Goal: Task Accomplishment & Management: Complete application form

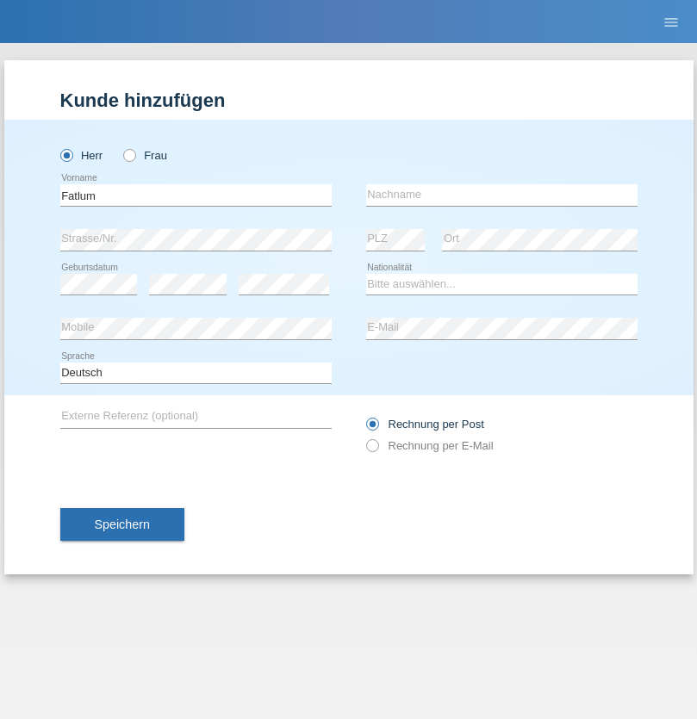
type input "Fatlum"
click at [501, 195] on input "text" at bounding box center [501, 195] width 271 height 22
type input "Halimi"
select select "RS"
select select "C"
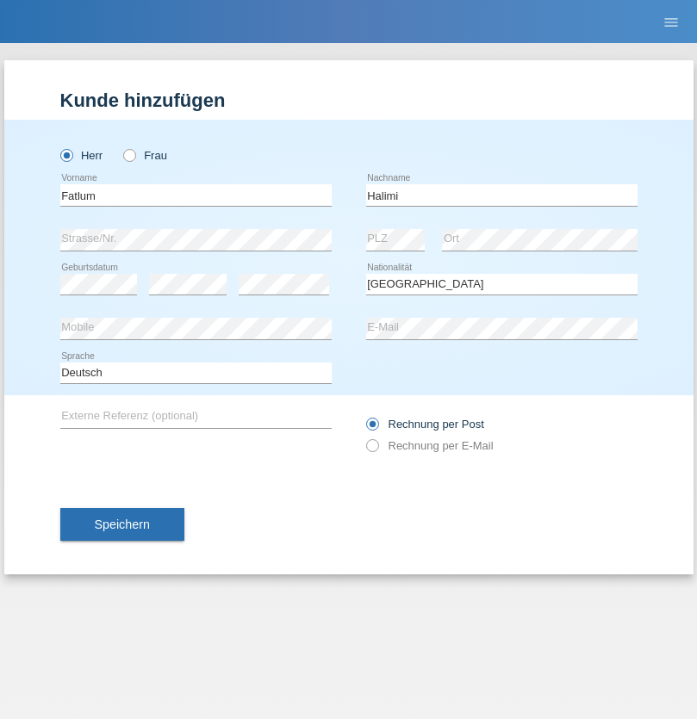
select select "11"
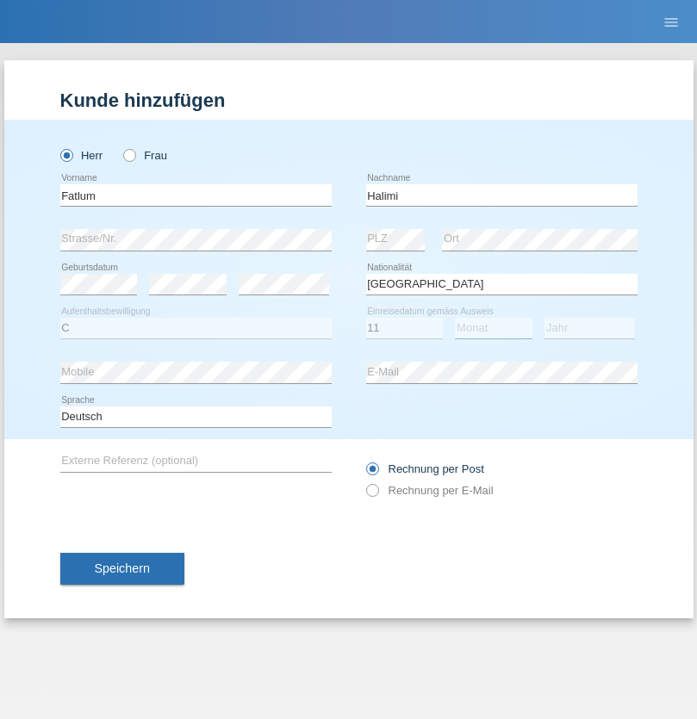
select select "06"
select select "2003"
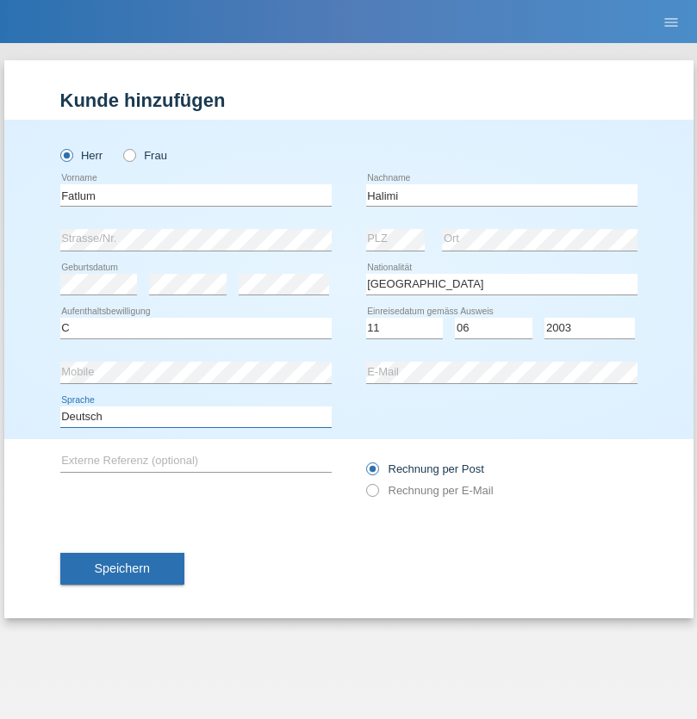
select select "en"
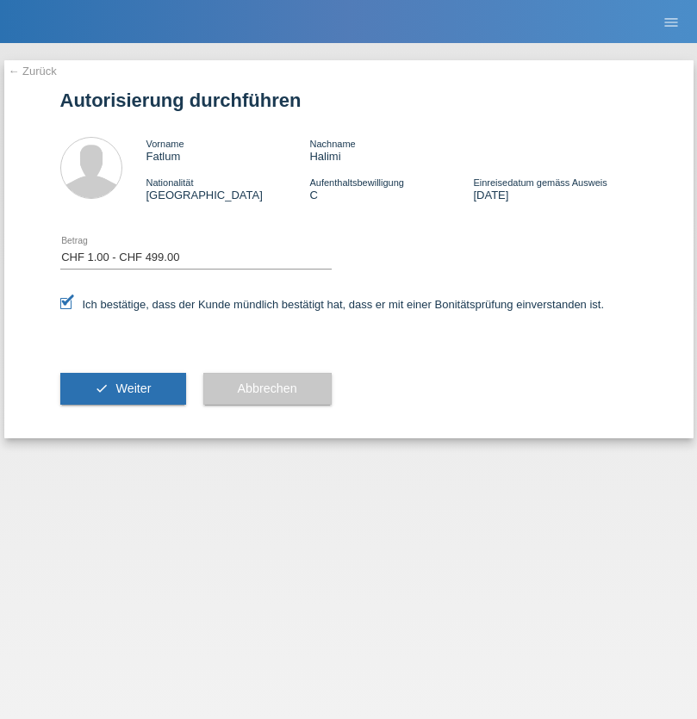
select select "1"
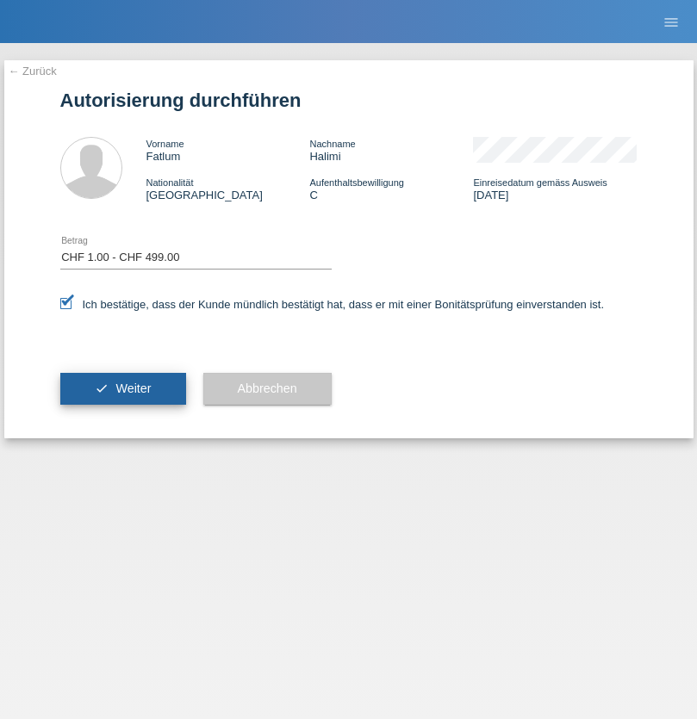
click at [122, 389] on span "Weiter" at bounding box center [132, 389] width 35 height 14
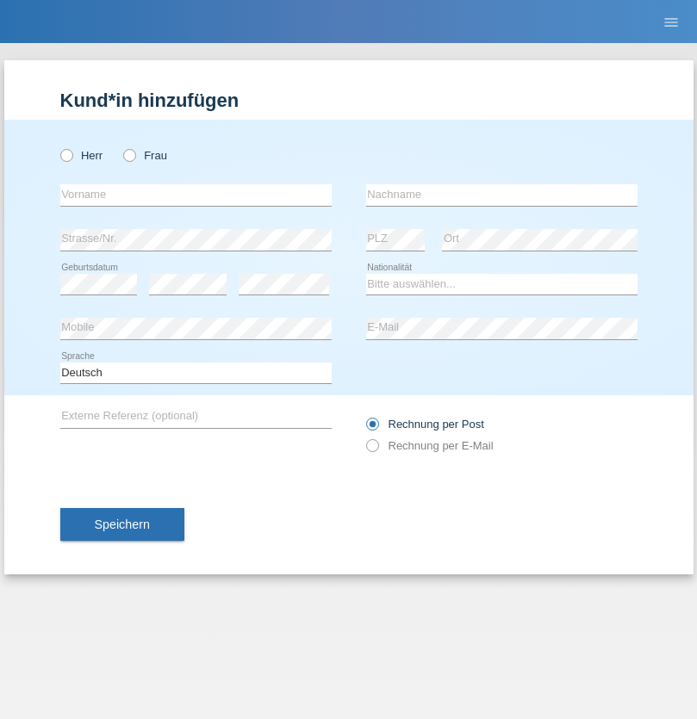
radio input "true"
click at [196, 195] on input "text" at bounding box center [195, 195] width 271 height 22
type input "Amr"
click at [501, 195] on input "text" at bounding box center [501, 195] width 271 height 22
type input "Abouelwafa"
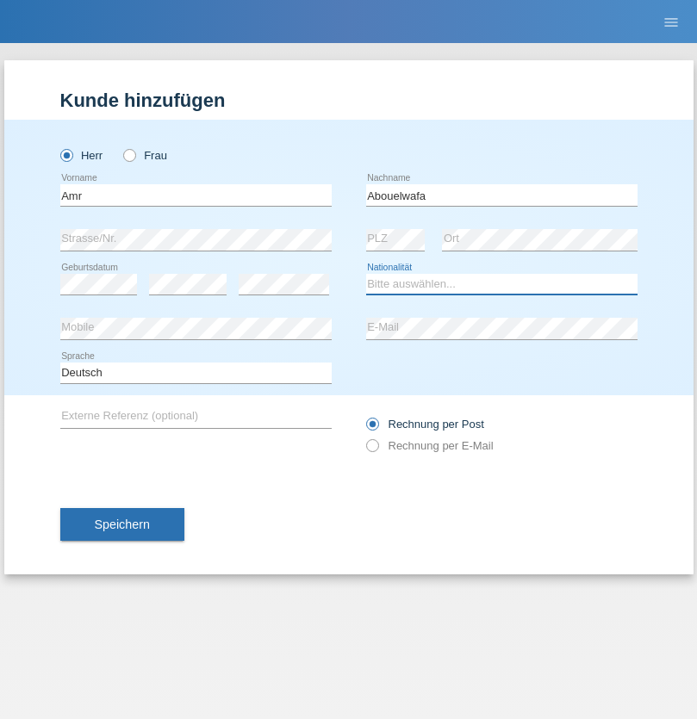
select select "CH"
radio input "true"
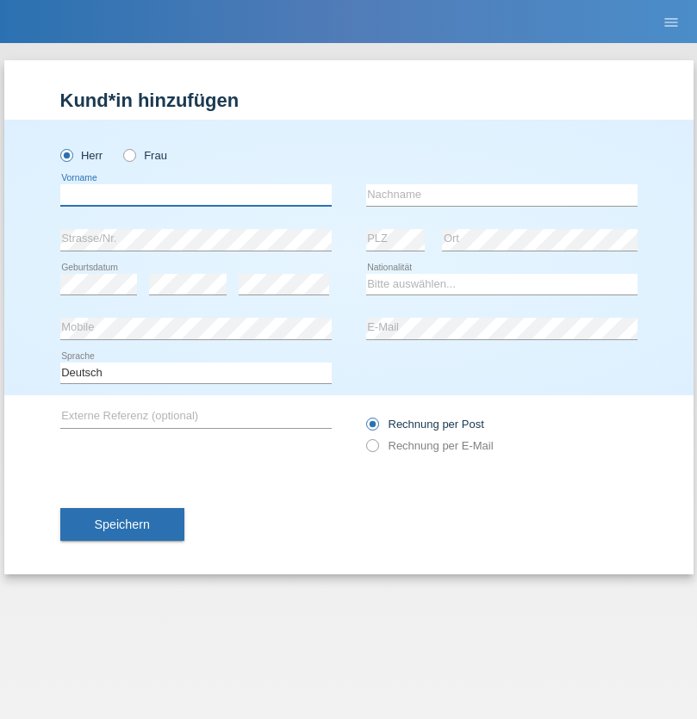
click at [196, 195] on input "text" at bounding box center [195, 195] width 271 height 22
type input "Amr"
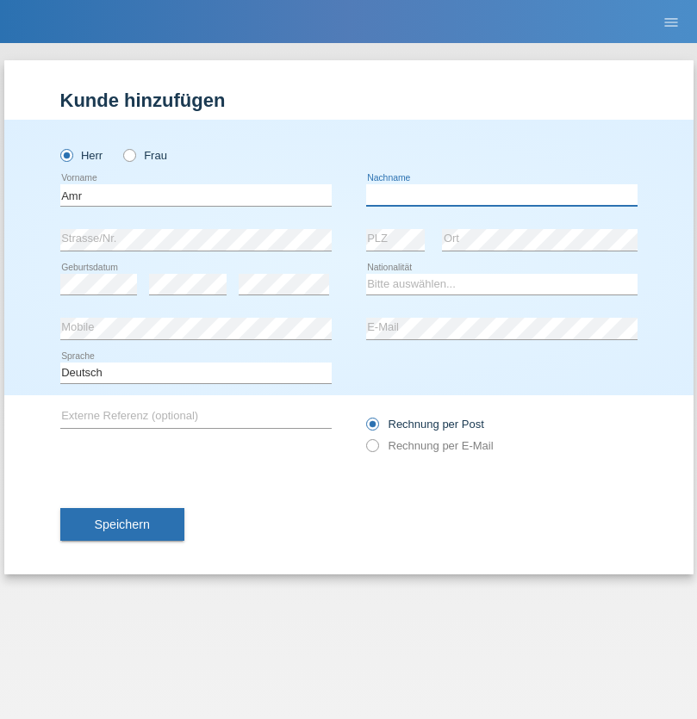
click at [501, 195] on input "text" at bounding box center [501, 195] width 271 height 22
type input "Abouelwafa"
select select "CH"
radio input "true"
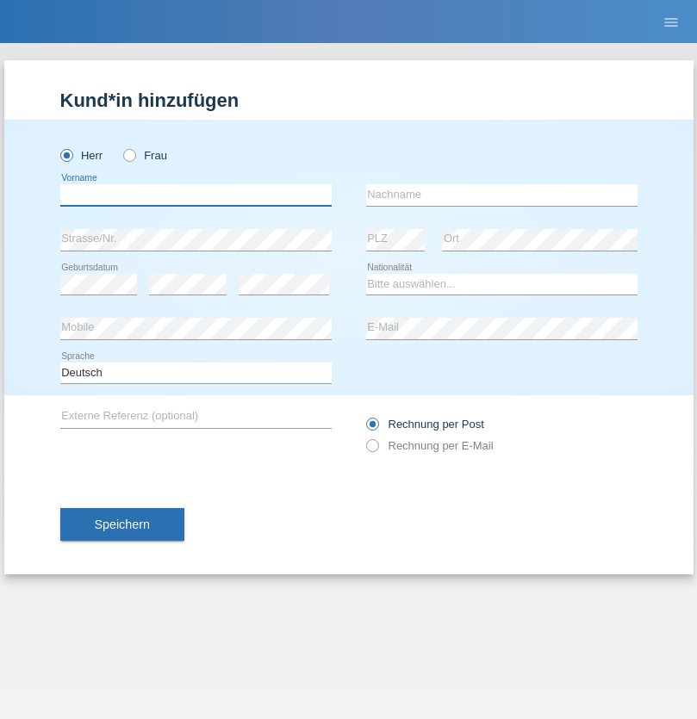
click at [196, 195] on input "text" at bounding box center [195, 195] width 271 height 22
type input "Kais"
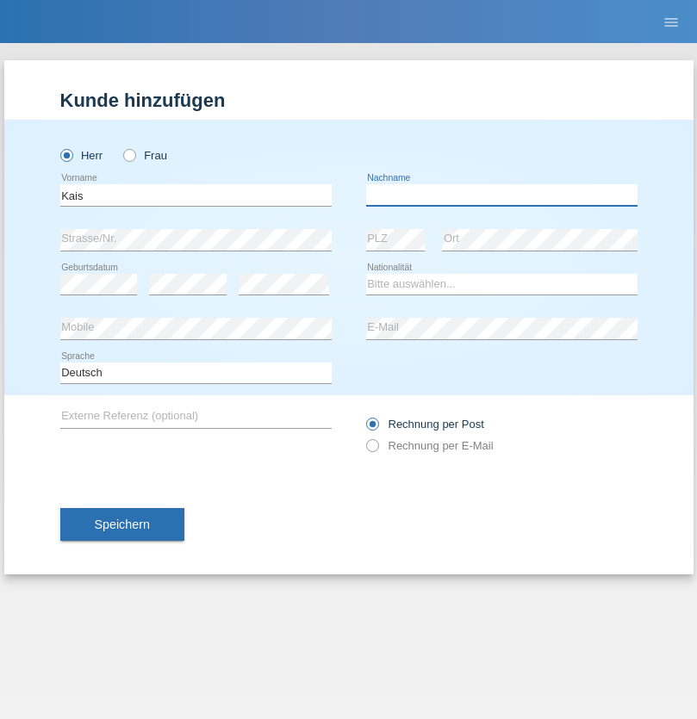
click at [501, 195] on input "text" at bounding box center [501, 195] width 271 height 22
type input "Gharbi"
select select "IT"
select select "C"
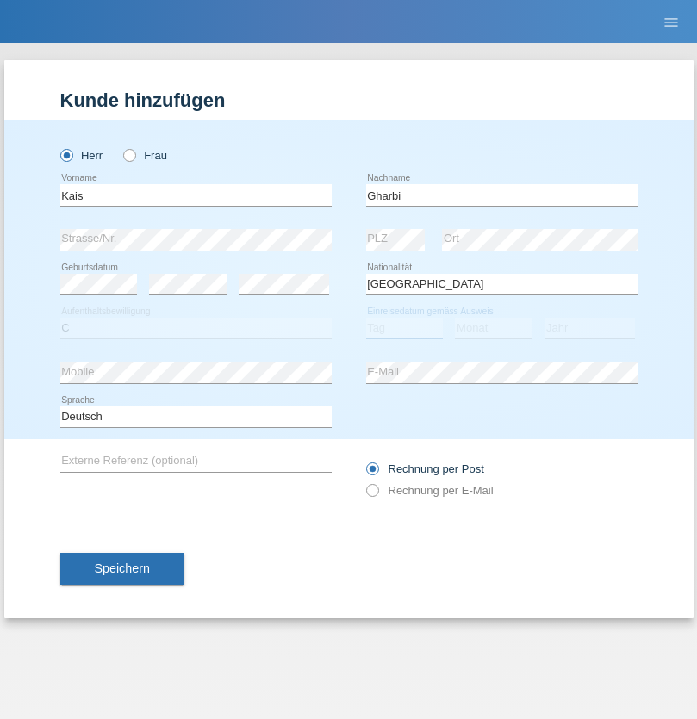
select select "01"
select select "07"
select select "2021"
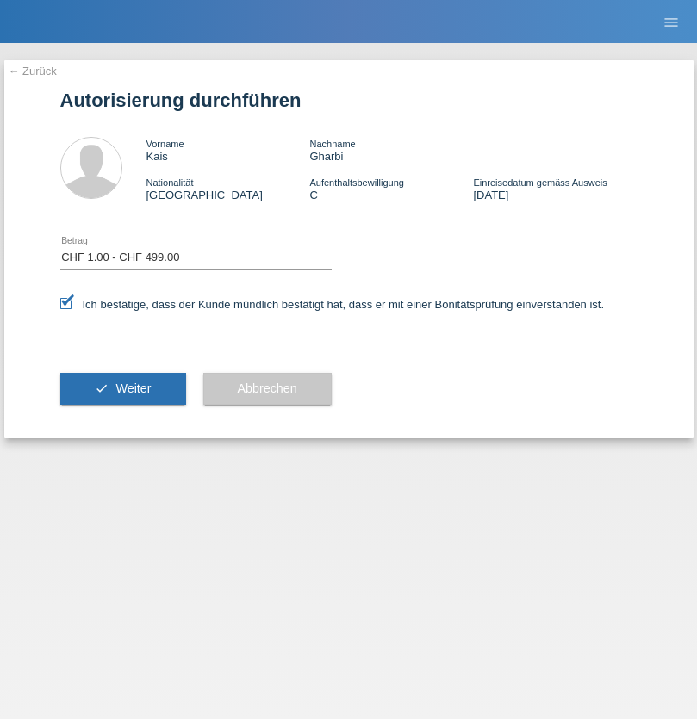
select select "1"
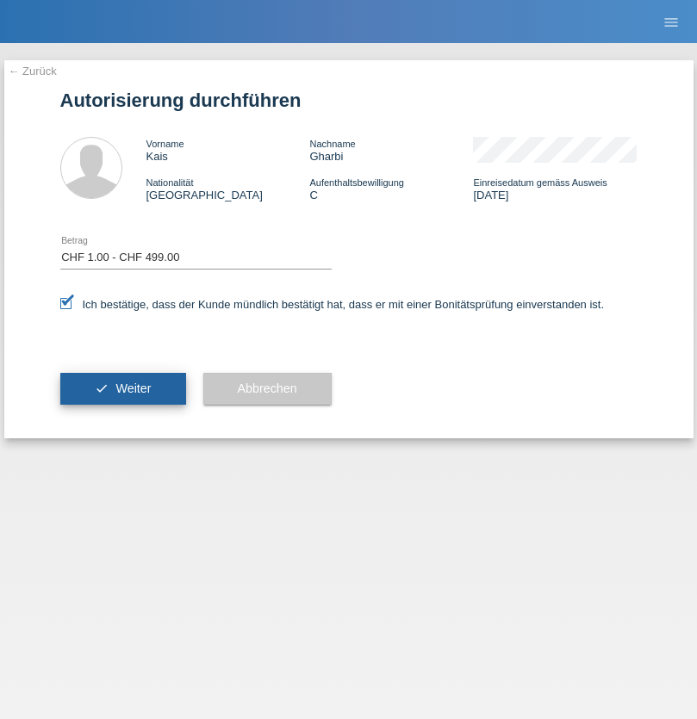
click at [122, 389] on span "Weiter" at bounding box center [132, 389] width 35 height 14
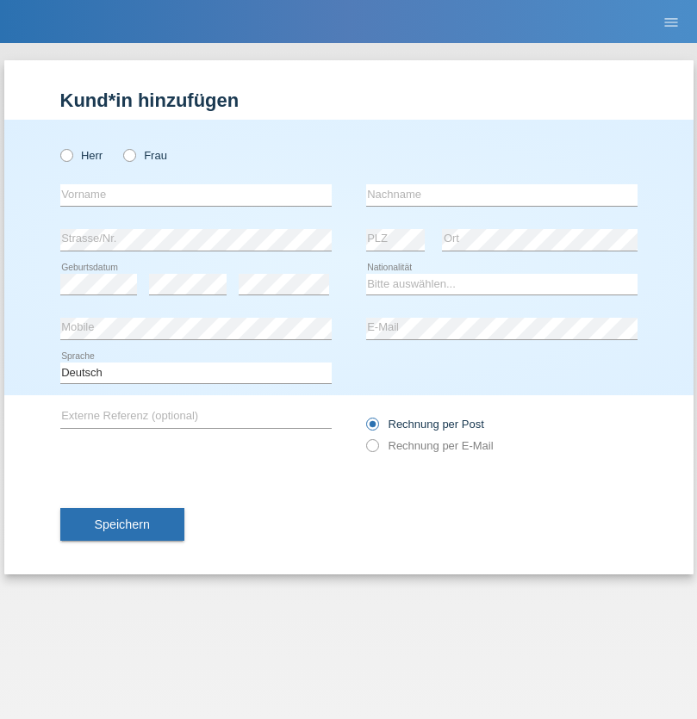
radio input "true"
click at [196, 195] on input "text" at bounding box center [195, 195] width 271 height 22
type input "[PERSON_NAME]"
click at [501, 195] on input "text" at bounding box center [501, 195] width 271 height 22
type input "pittet"
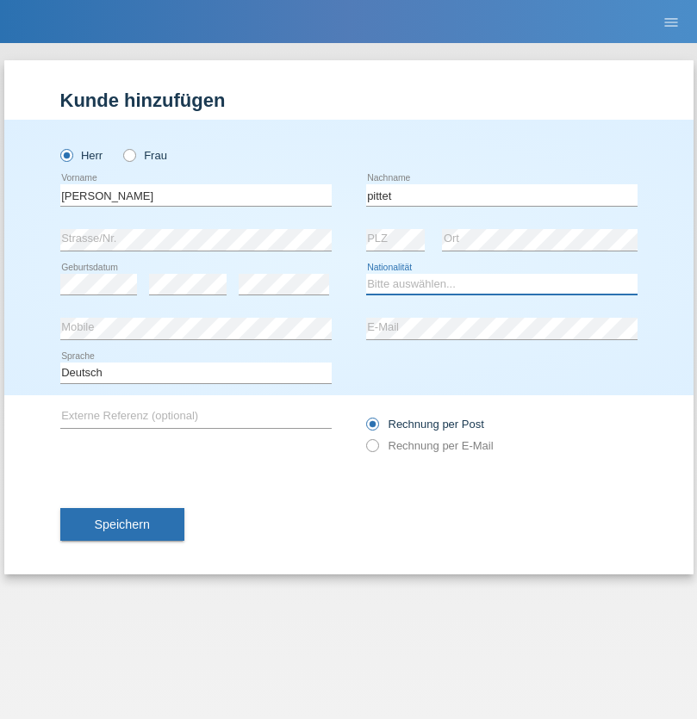
select select "CH"
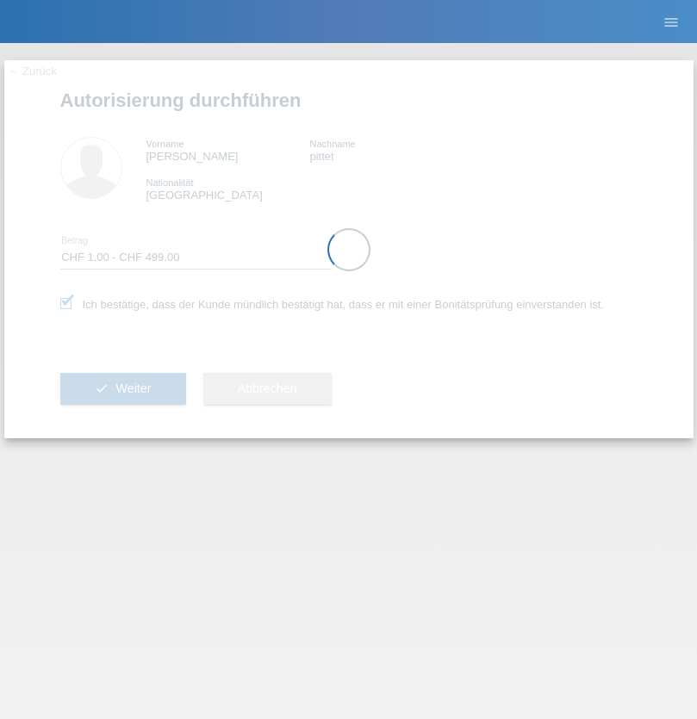
select select "1"
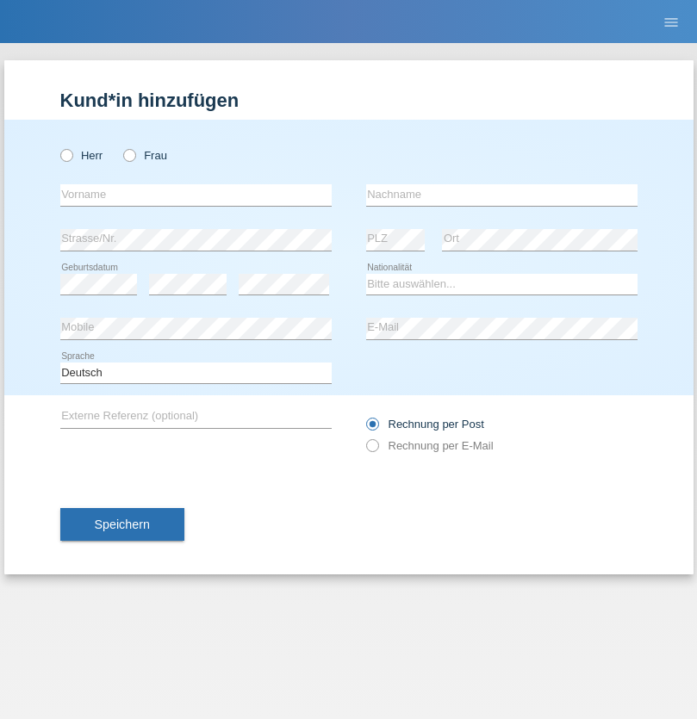
radio input "true"
click at [196, 195] on input "text" at bounding box center [195, 195] width 271 height 22
type input "Fatlum"
click at [501, 195] on input "text" at bounding box center [501, 195] width 271 height 22
type input "Halimi"
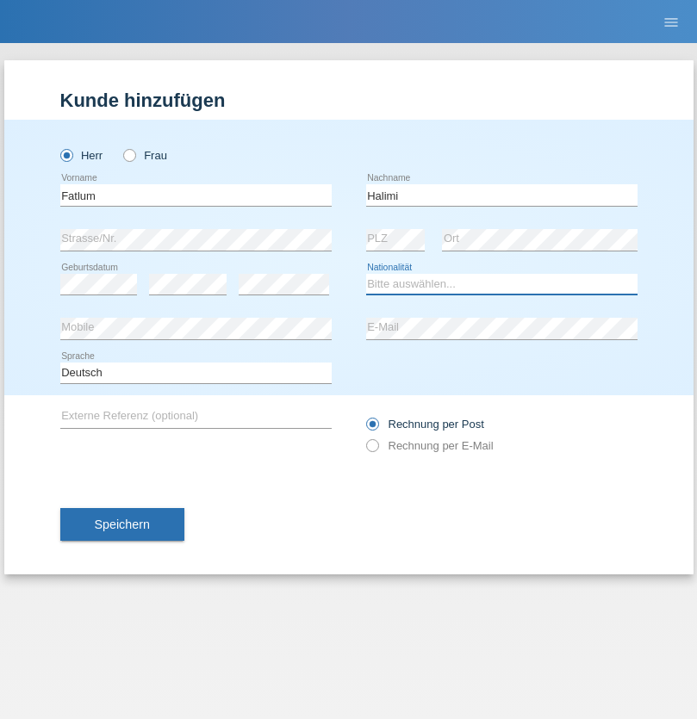
select select "RS"
select select "C"
select select "11"
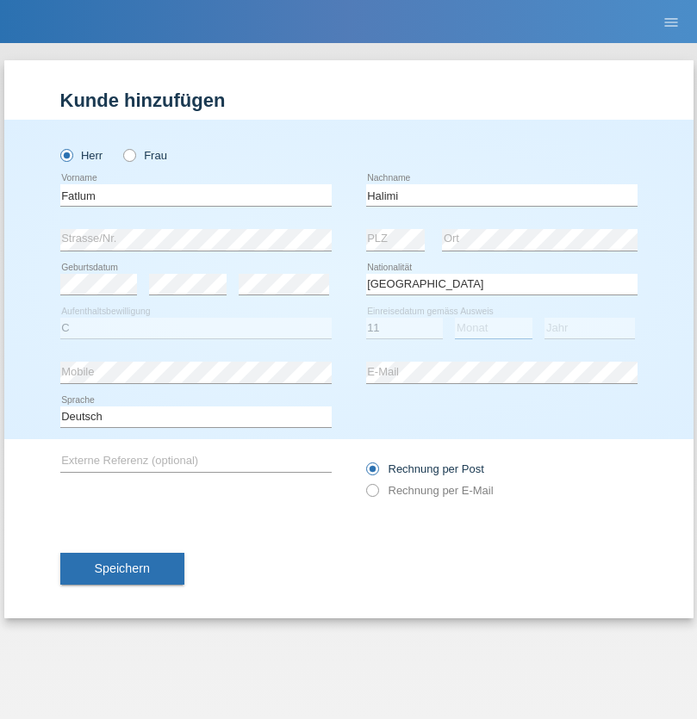
select select "06"
select select "2003"
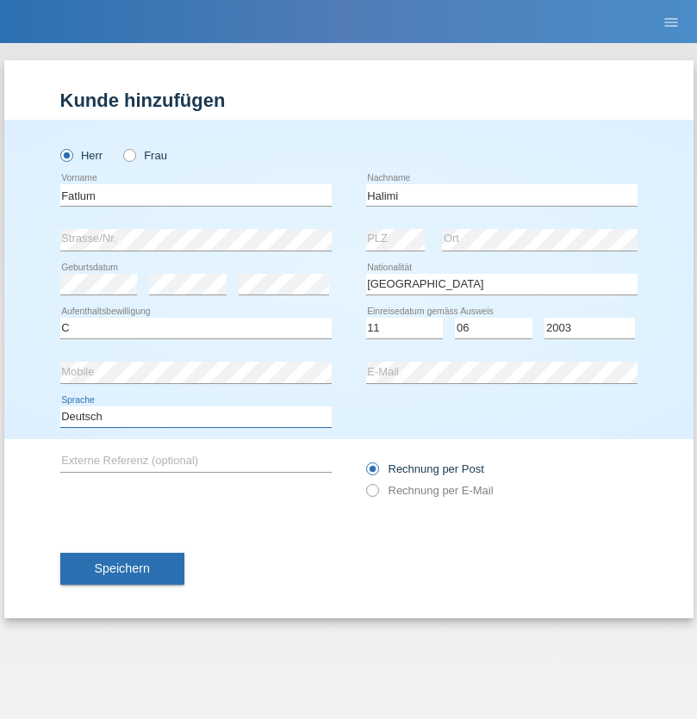
select select "en"
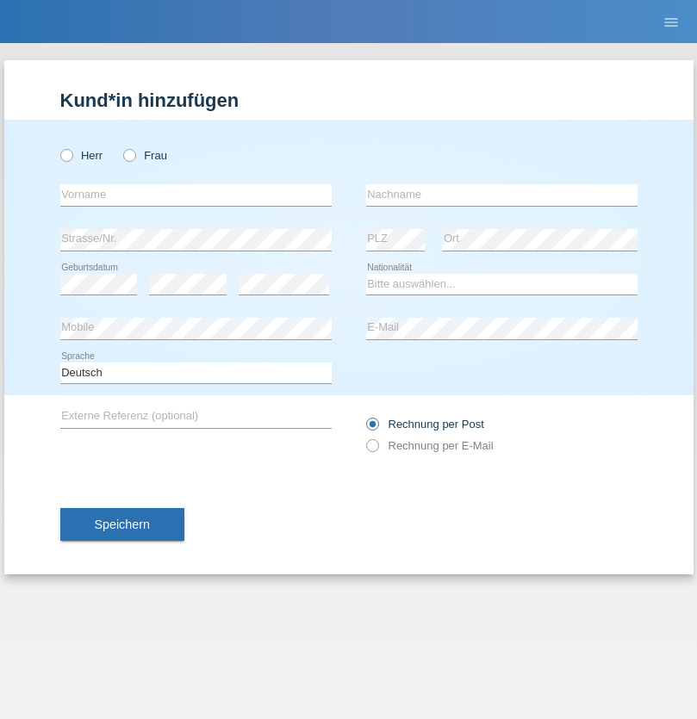
radio input "true"
click at [196, 195] on input "text" at bounding box center [195, 195] width 271 height 22
type input "Jörg"
click at [501, 195] on input "text" at bounding box center [501, 195] width 271 height 22
type input "Traksel"
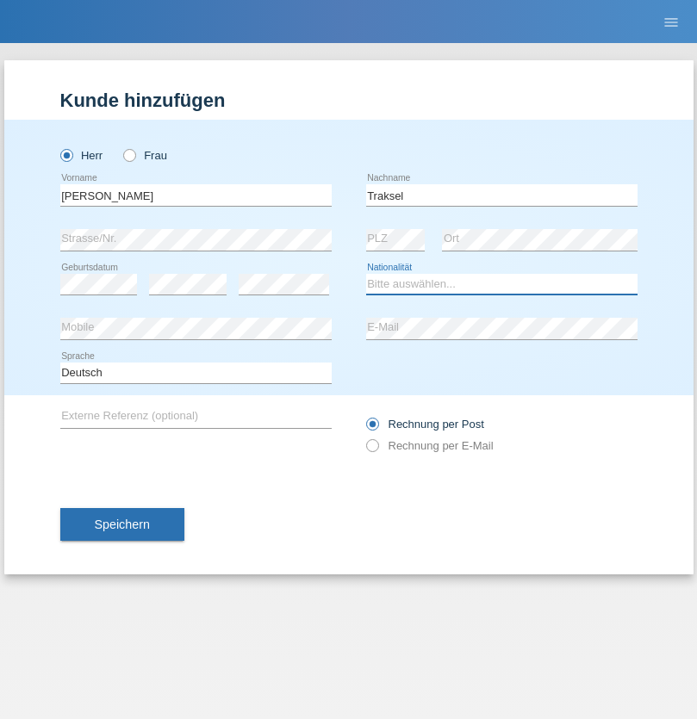
select select "DE"
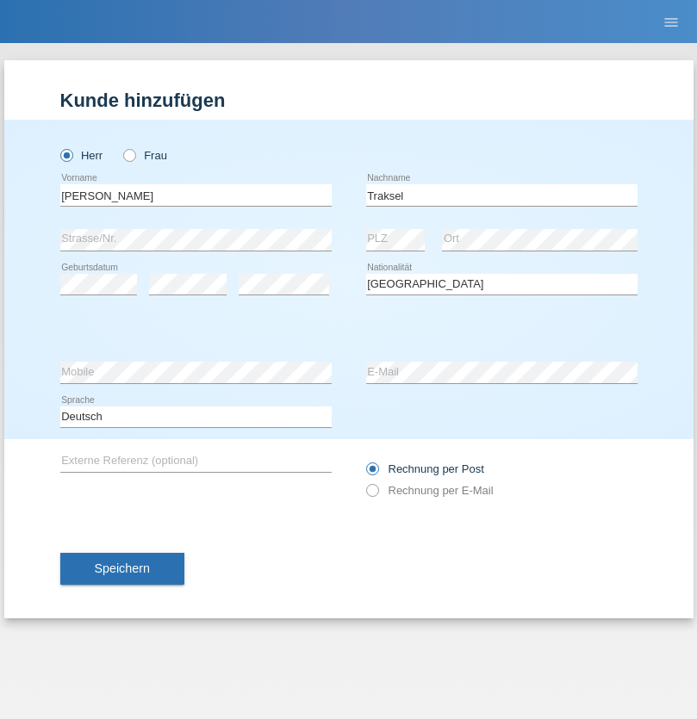
select select "C"
select select "01"
select select "07"
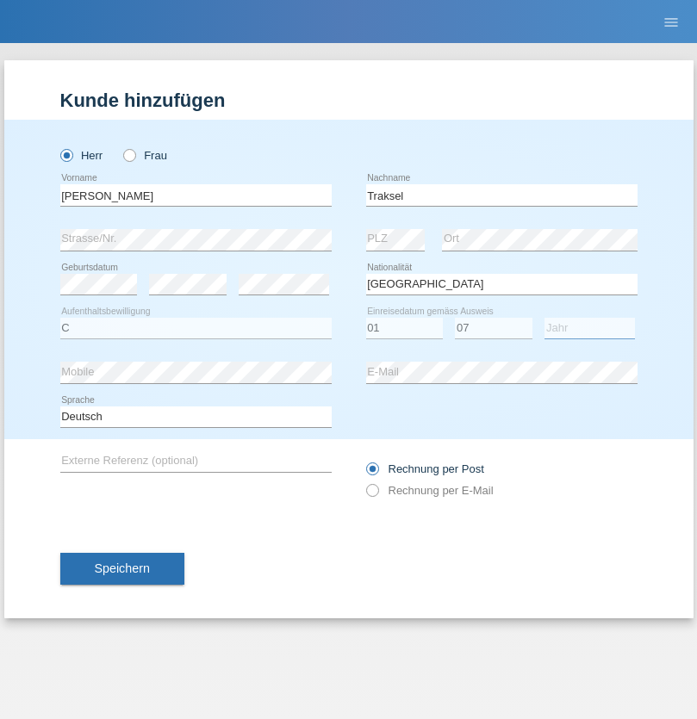
select select "2008"
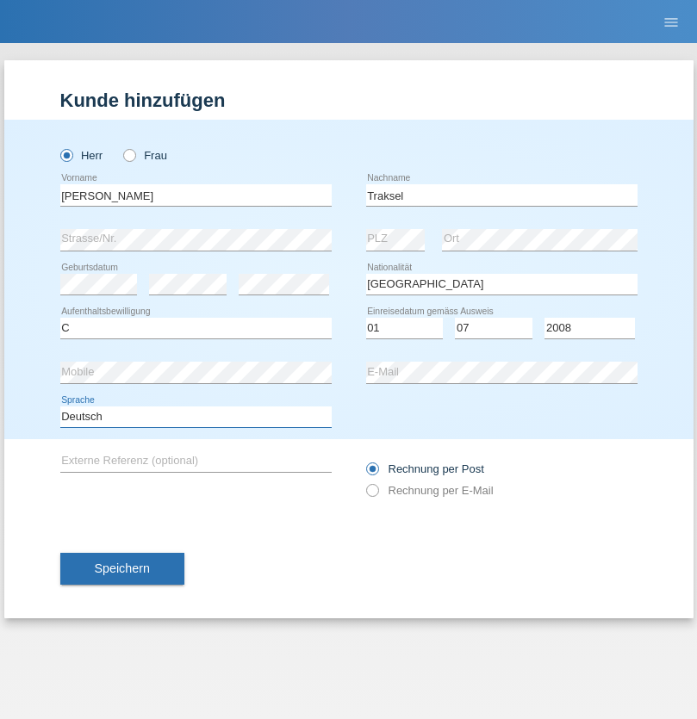
select select "en"
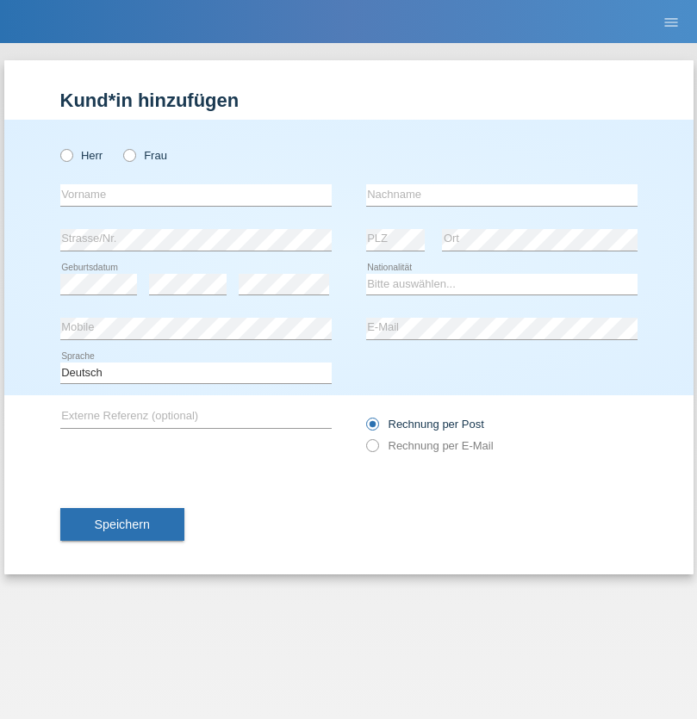
radio input "true"
select select "RS"
select select "C"
select select "08"
select select "10"
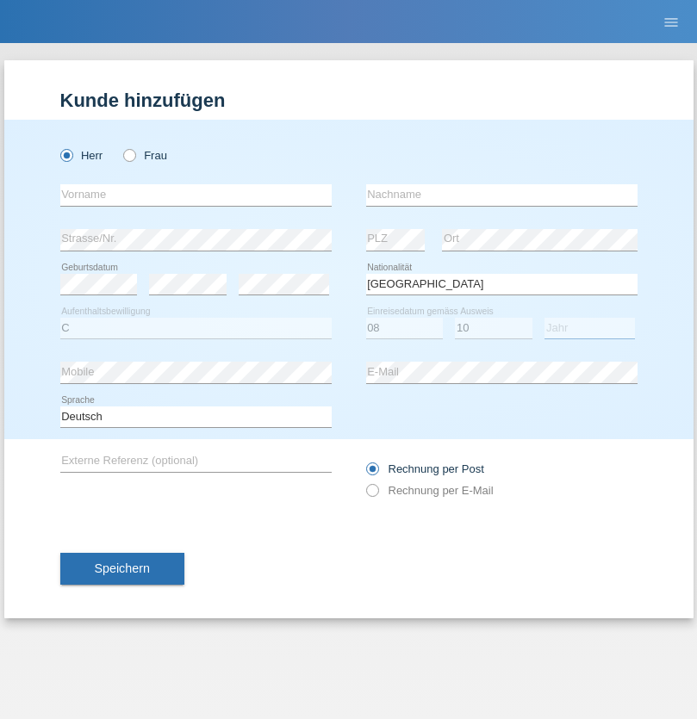
select select "2006"
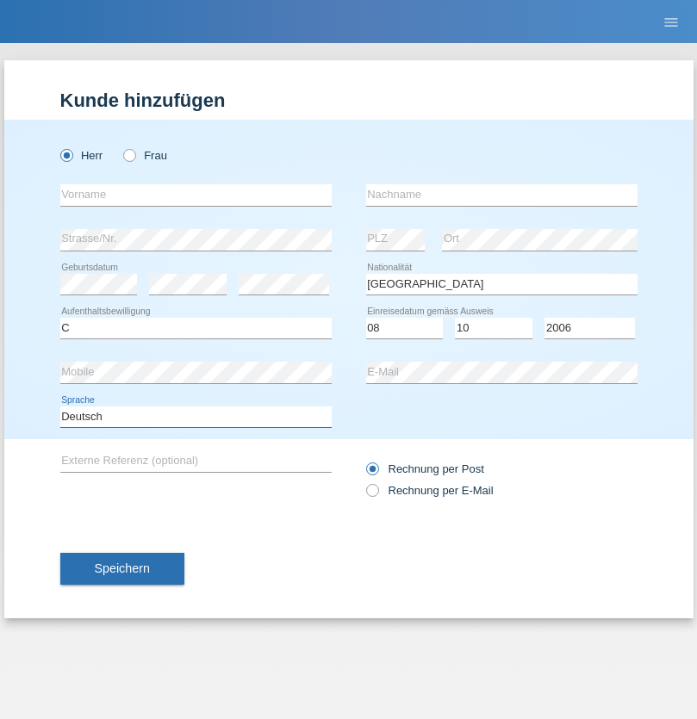
select select "en"
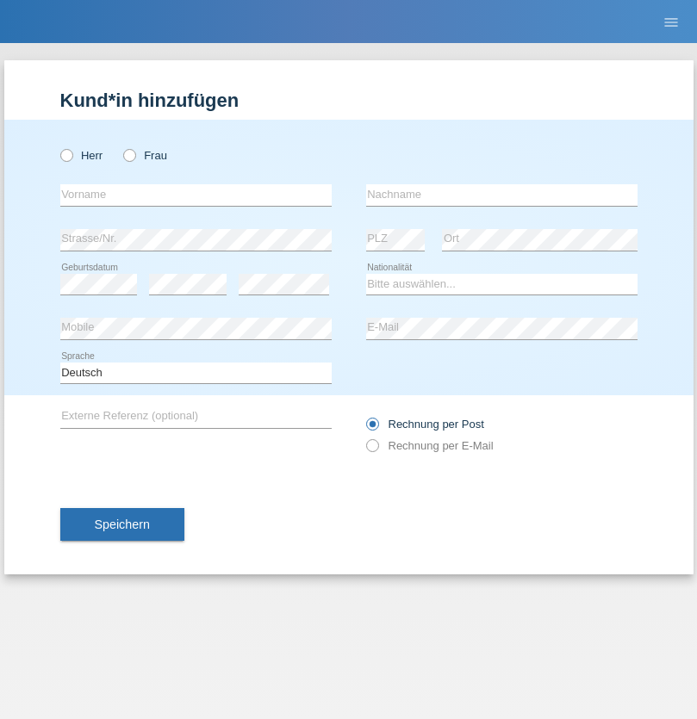
radio input "true"
click at [196, 195] on input "text" at bounding box center [195, 195] width 271 height 22
type input "Sladjan"
click at [501, 195] on input "text" at bounding box center [501, 195] width 271 height 22
type input "Pejic"
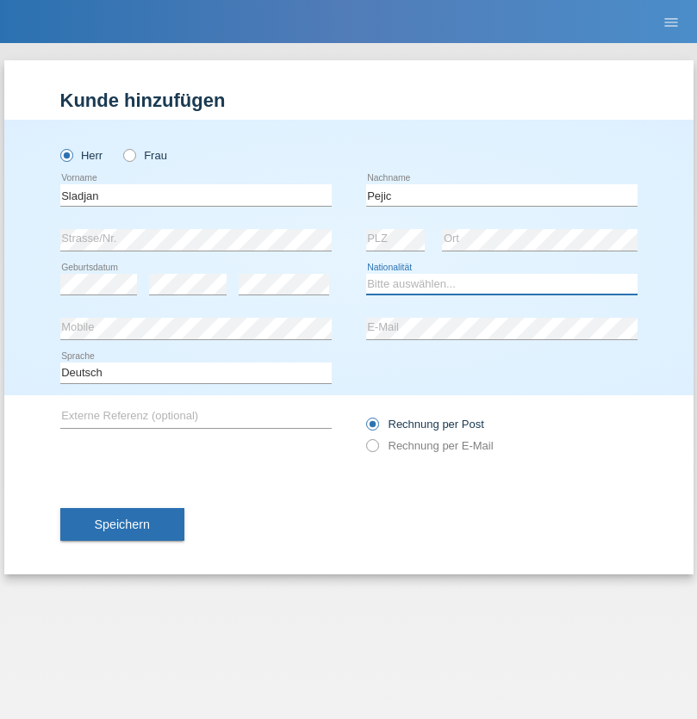
select select "CH"
radio input "true"
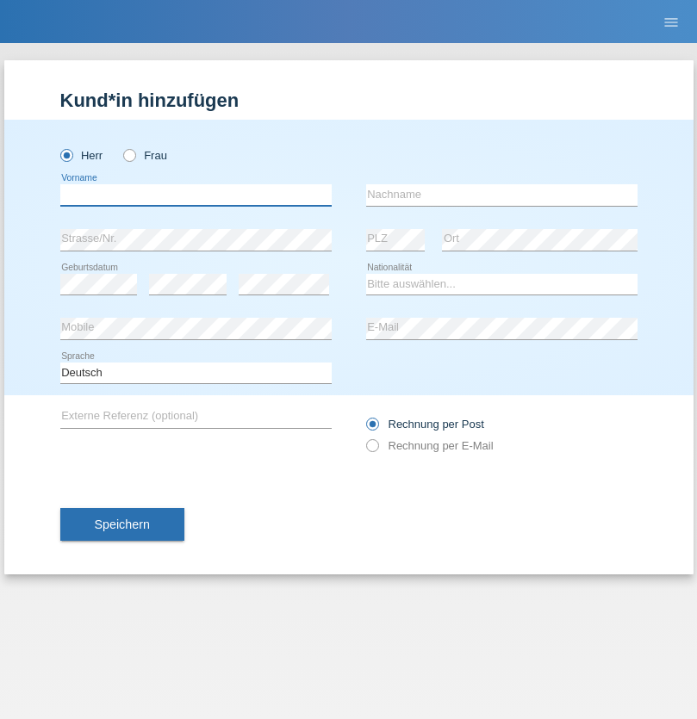
click at [196, 195] on input "text" at bounding box center [195, 195] width 271 height 22
type input "Mohammad Qais"
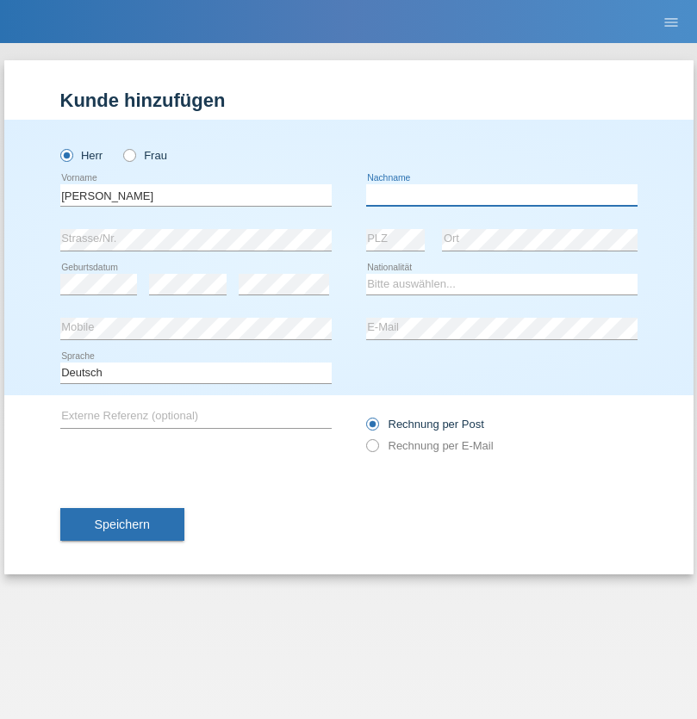
click at [501, 195] on input "text" at bounding box center [501, 195] width 271 height 22
type input "Nemani"
select select "AF"
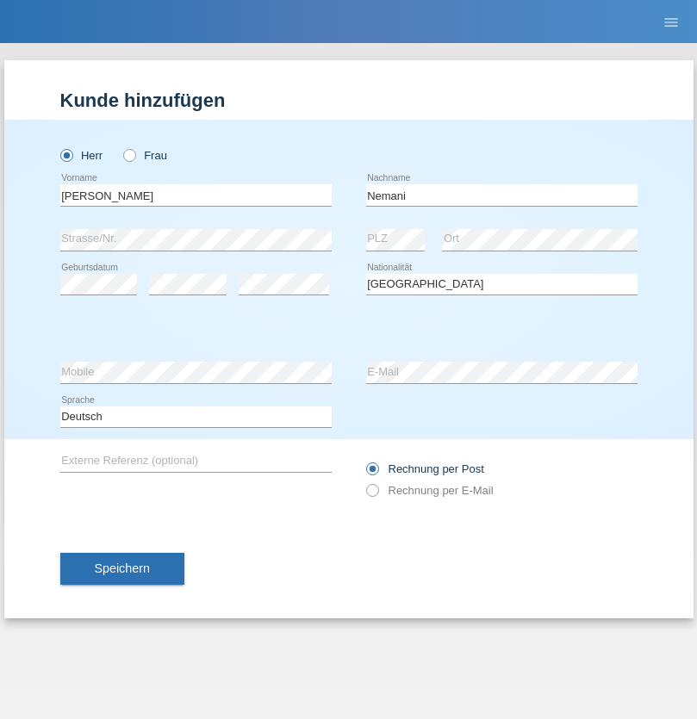
select select "C"
select select "02"
select select "01"
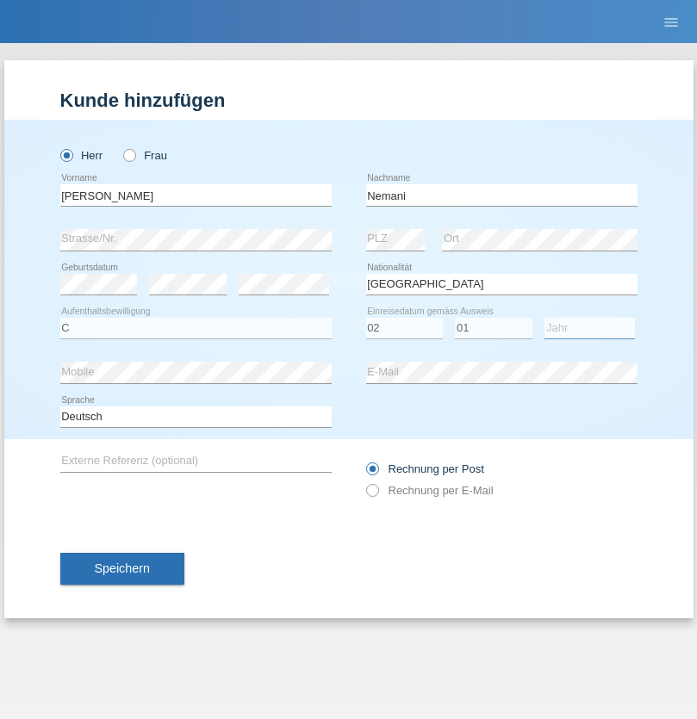
select select "2021"
